Goal: Task Accomplishment & Management: Manage account settings

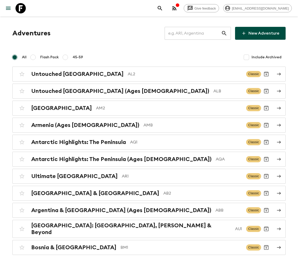
click at [199, 33] on input "text" at bounding box center [192, 33] width 56 height 14
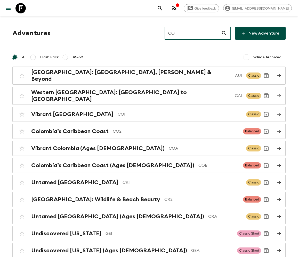
type input "CO1"
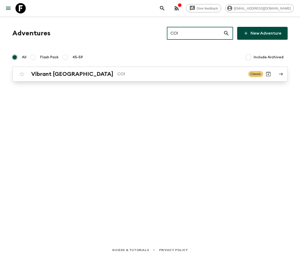
click at [55, 73] on h2 "Vibrant [GEOGRAPHIC_DATA]" at bounding box center [72, 74] width 82 height 7
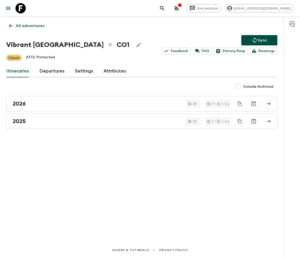
click at [51, 71] on link "Departures" at bounding box center [51, 71] width 25 height 12
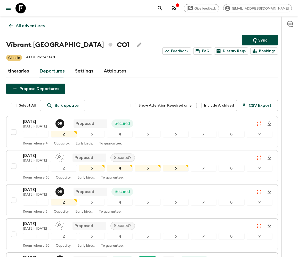
scroll to position [900, 0]
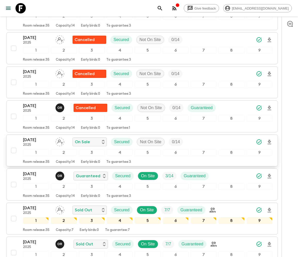
click at [13, 145] on input "checkbox" at bounding box center [14, 150] width 10 height 10
checkbox input "true"
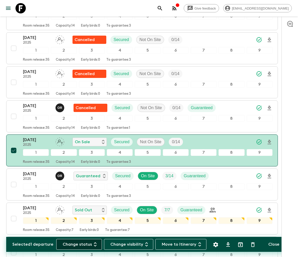
click at [82, 244] on button "Change status" at bounding box center [79, 244] width 46 height 11
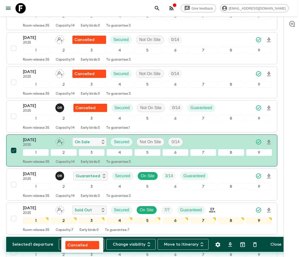
click at [82, 244] on p "Cancelled" at bounding box center [78, 245] width 20 height 6
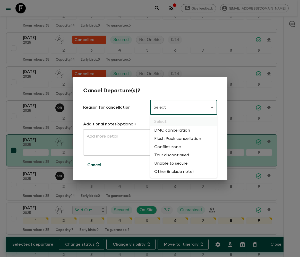
click at [177, 139] on li "Flash Pack cancellation" at bounding box center [183, 138] width 67 height 8
type input "FLASHPACK_CANCELLATION"
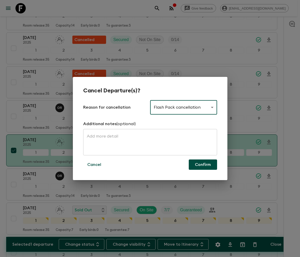
click at [203, 164] on button "Confirm" at bounding box center [203, 164] width 28 height 10
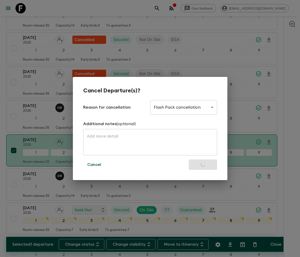
checkbox input "false"
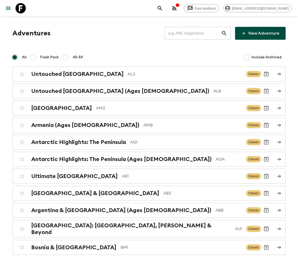
click at [196, 33] on input "text" at bounding box center [192, 33] width 56 height 14
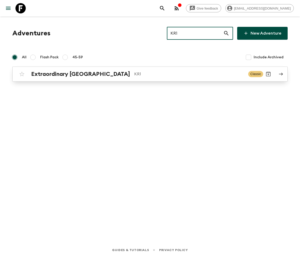
type input "KR1"
click at [67, 73] on h2 "Extraordinary [GEOGRAPHIC_DATA]" at bounding box center [80, 74] width 99 height 7
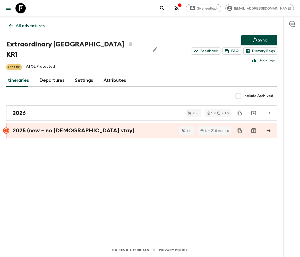
click at [51, 74] on link "Departures" at bounding box center [51, 80] width 25 height 12
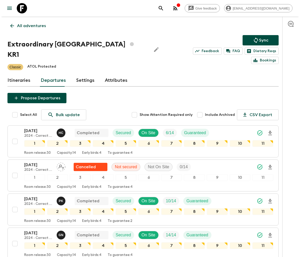
scroll to position [900, 0]
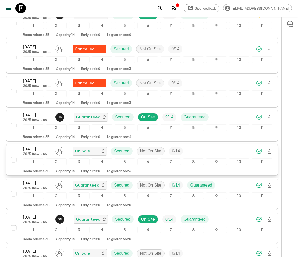
click at [13, 154] on input "checkbox" at bounding box center [14, 159] width 10 height 10
checkbox input "true"
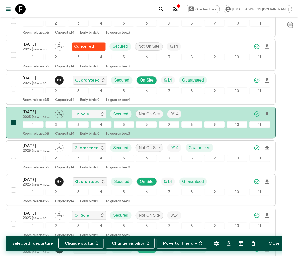
scroll to position [933, 0]
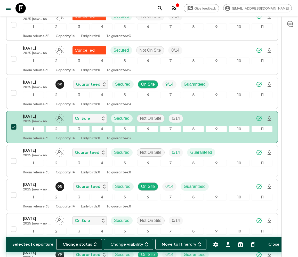
click at [82, 244] on button "Change status" at bounding box center [79, 244] width 46 height 11
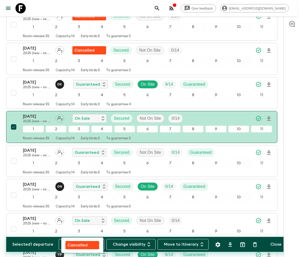
click at [82, 244] on p "Cancelled" at bounding box center [78, 245] width 20 height 6
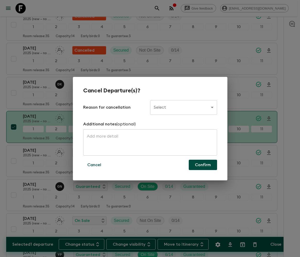
click at [183, 107] on body "Give feedback [PERSON_NAME][EMAIL_ADDRESS][DOMAIN_NAME] All adventures Extraord…" at bounding box center [150, 122] width 300 height 2110
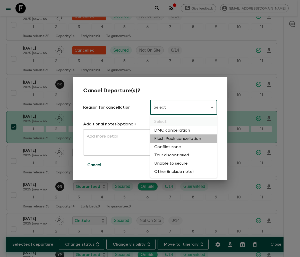
click at [177, 139] on li "Flash Pack cancellation" at bounding box center [183, 138] width 67 height 8
type input "FLASHPACK_CANCELLATION"
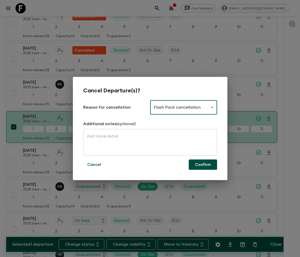
click at [203, 164] on button "Confirm" at bounding box center [203, 164] width 28 height 10
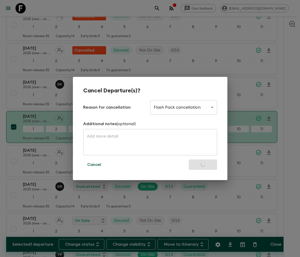
checkbox input "false"
